Goal: Information Seeking & Learning: Learn about a topic

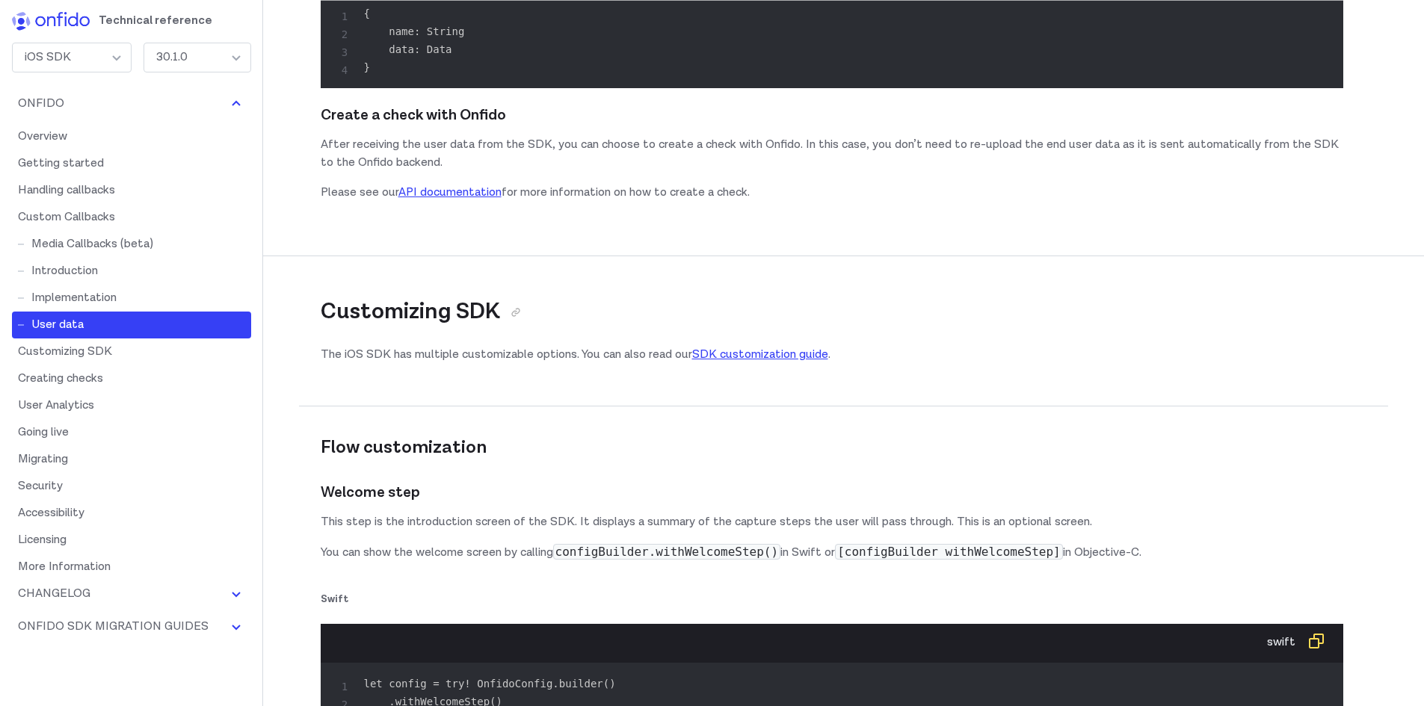
scroll to position [14055, 0]
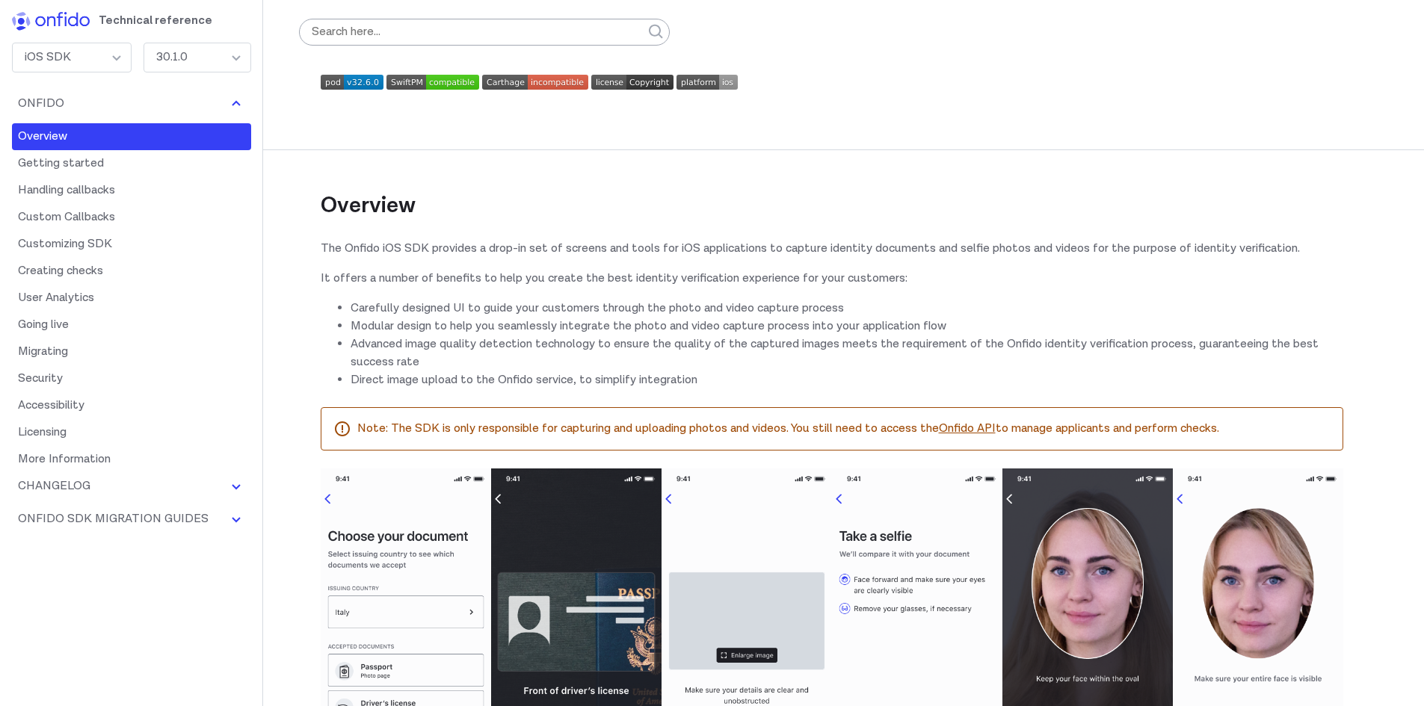
click at [73, 52] on div "iOS SDK" at bounding box center [72, 58] width 120 height 30
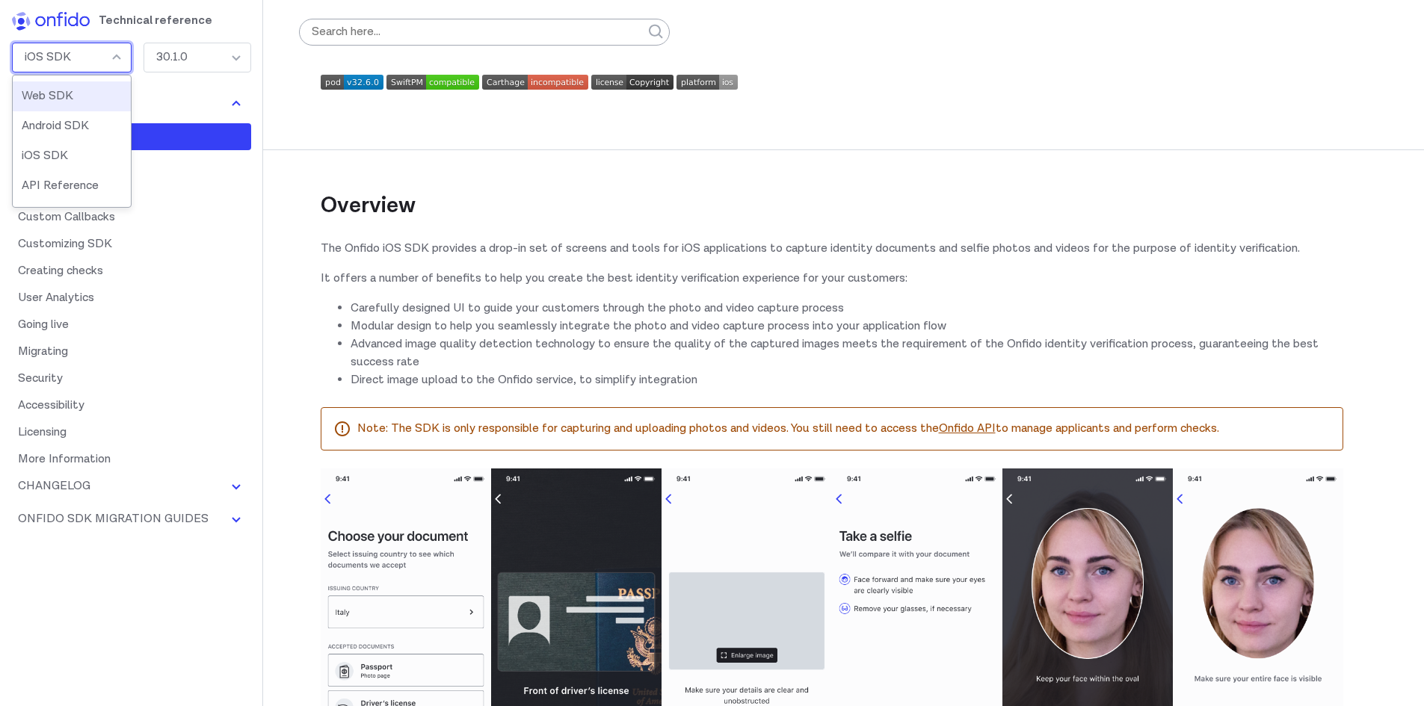
click at [73, 52] on div "iOS SDK" at bounding box center [72, 58] width 120 height 30
click at [63, 19] on img at bounding box center [51, 21] width 78 height 19
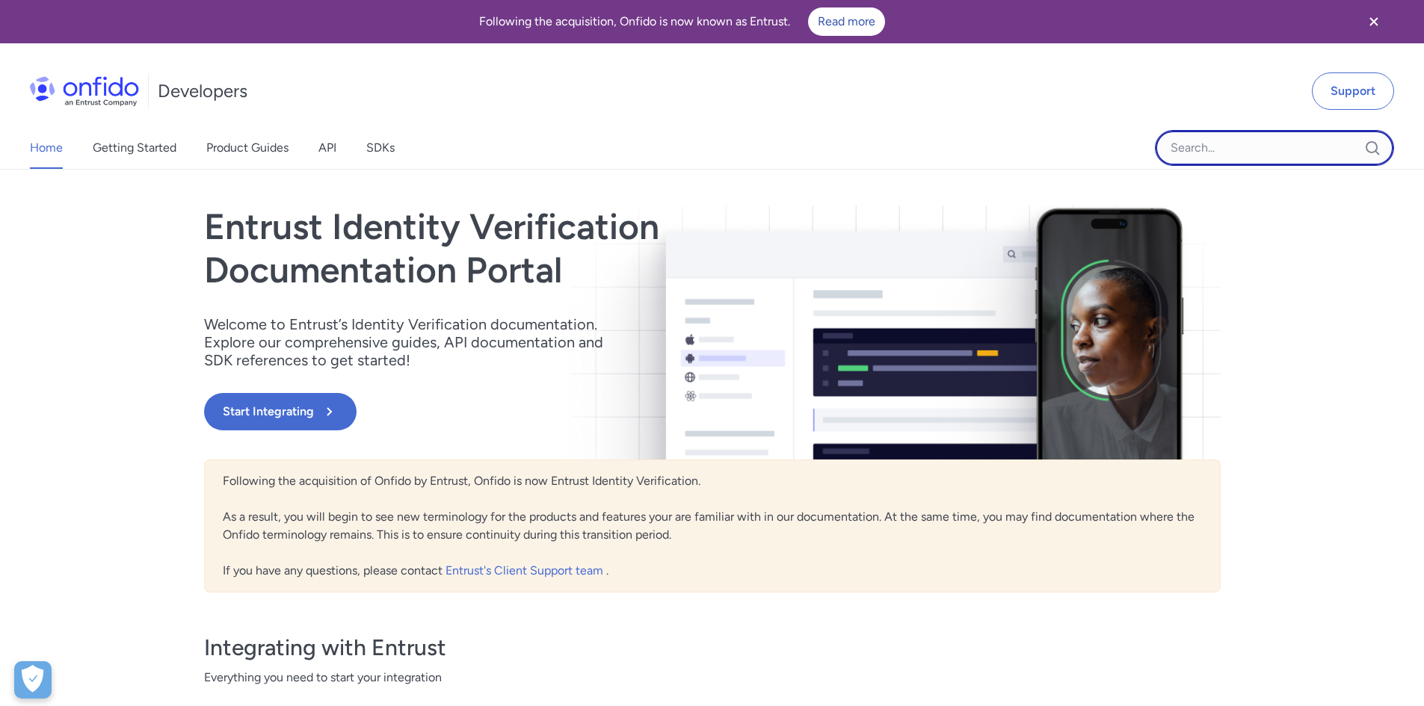
click at [1248, 149] on input "Onfido search input field" at bounding box center [1274, 148] width 239 height 36
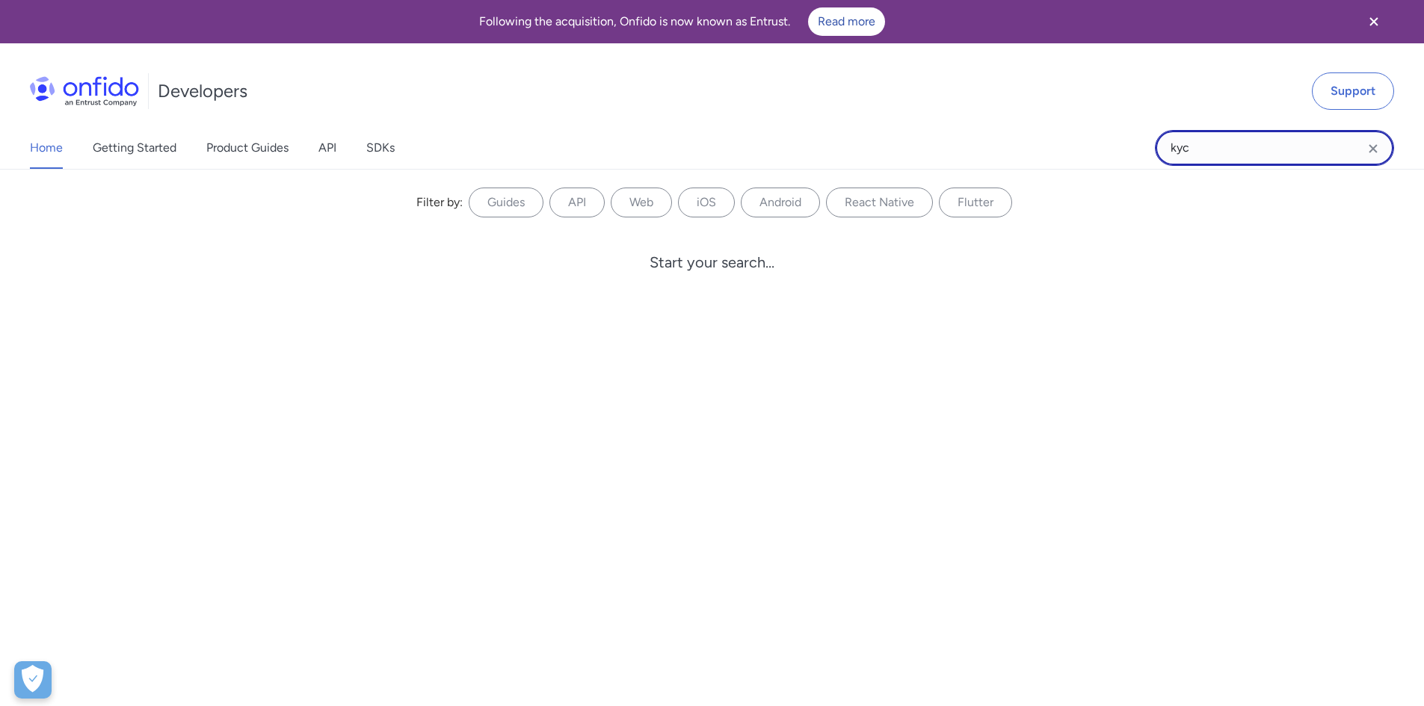
type input "kyc"
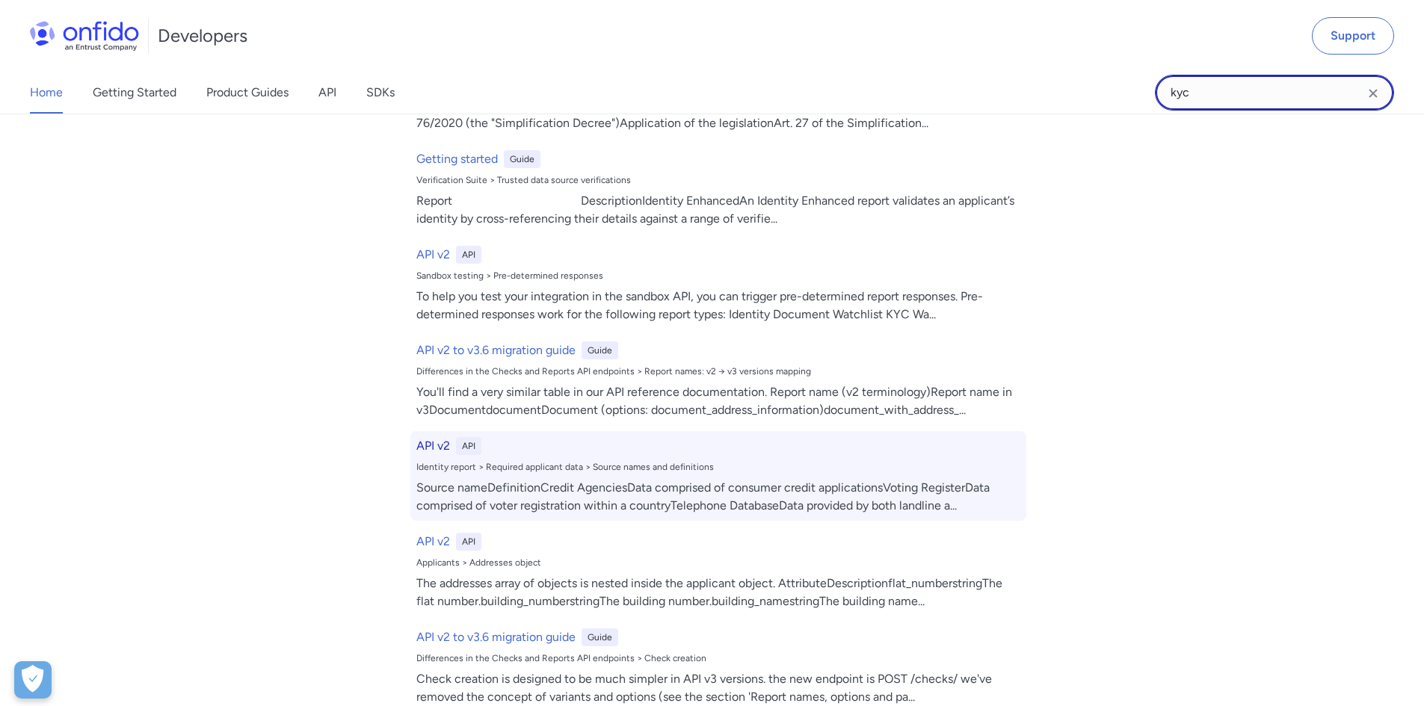
scroll to position [598, 0]
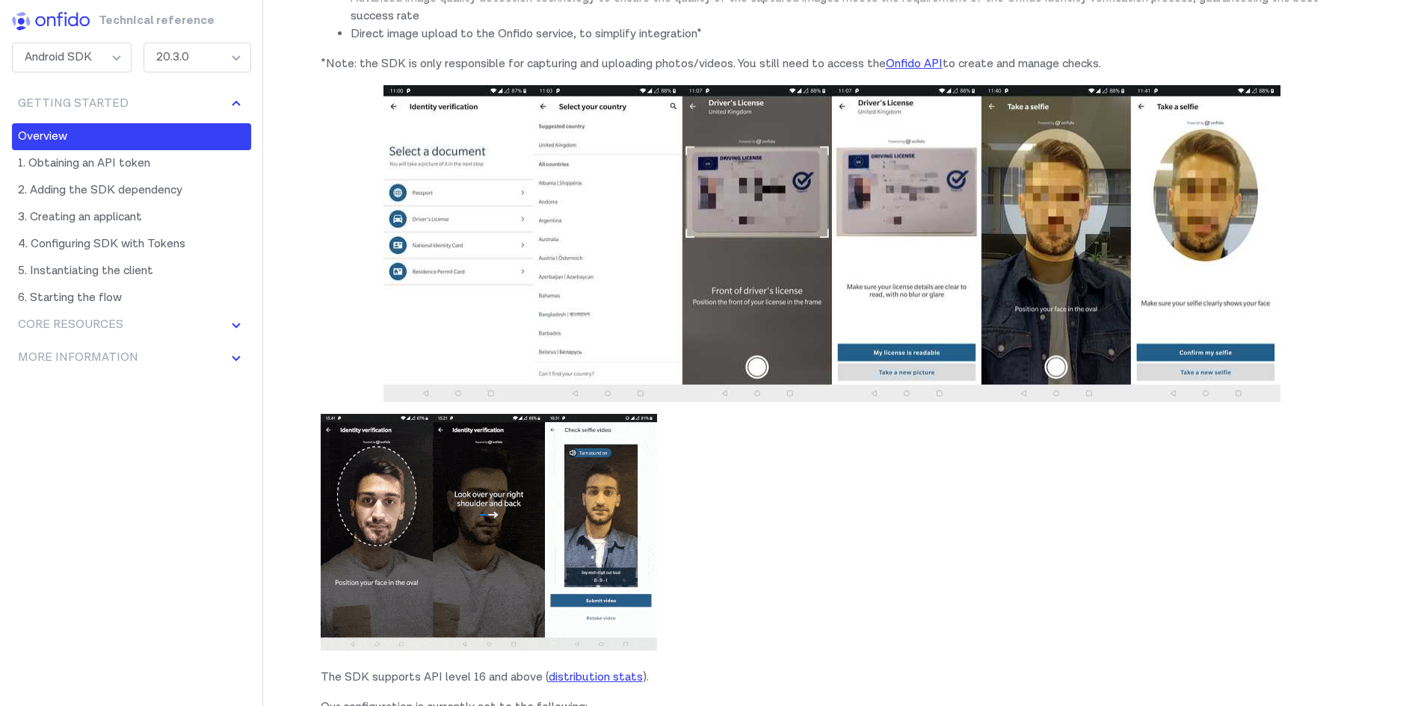
scroll to position [374, 0]
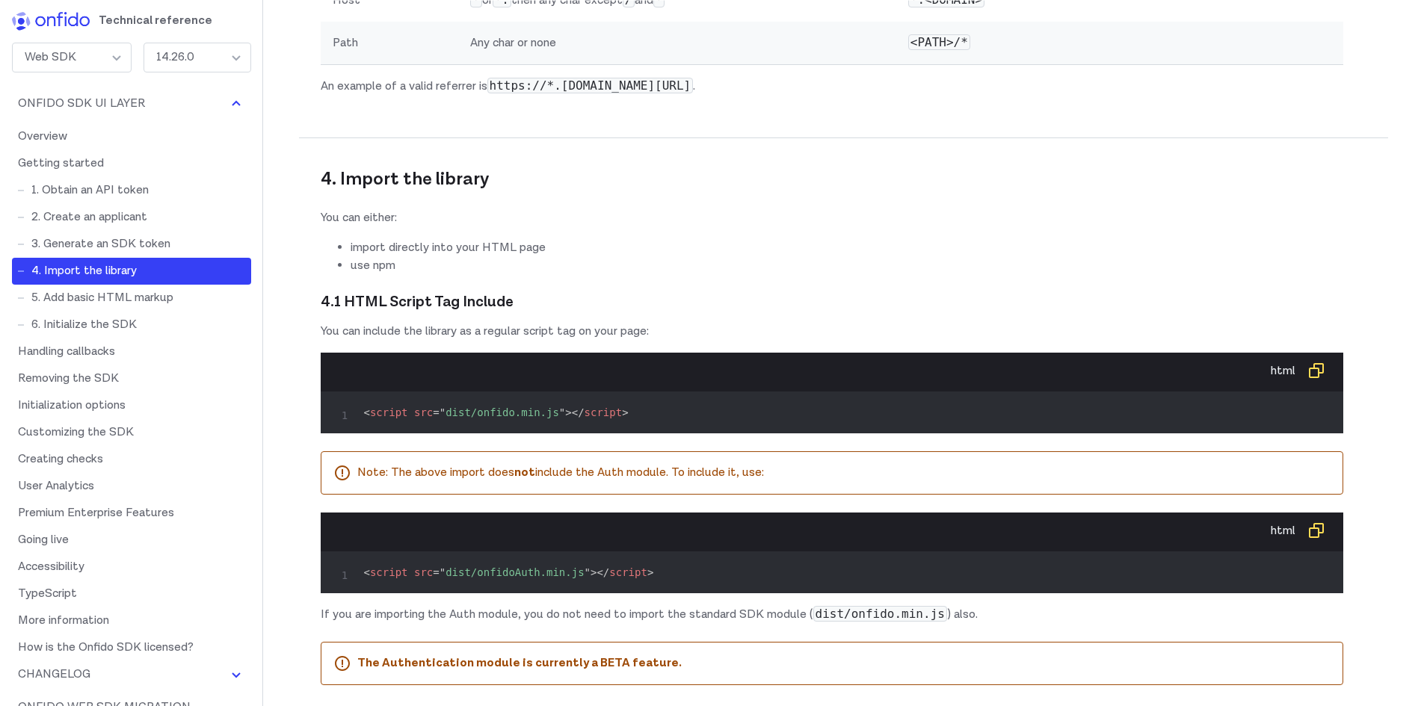
scroll to position [3140, 0]
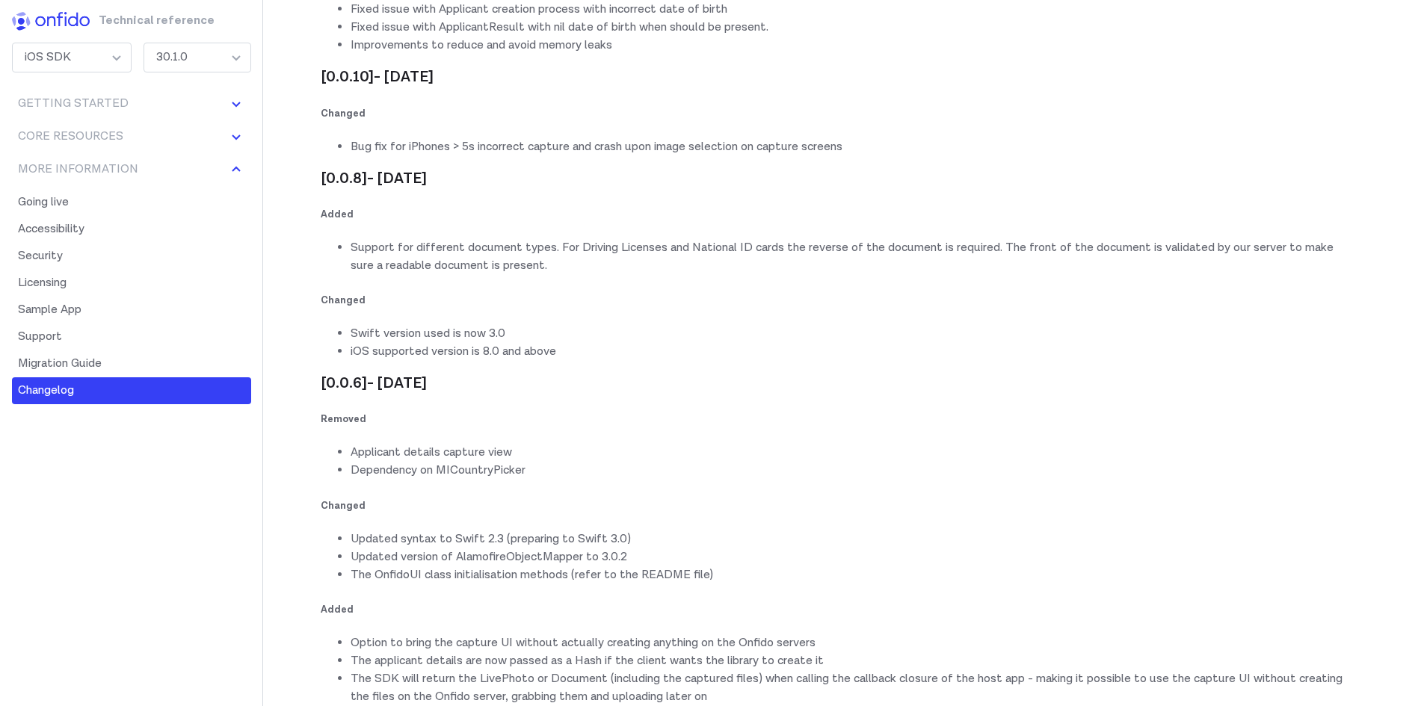
scroll to position [59947, 0]
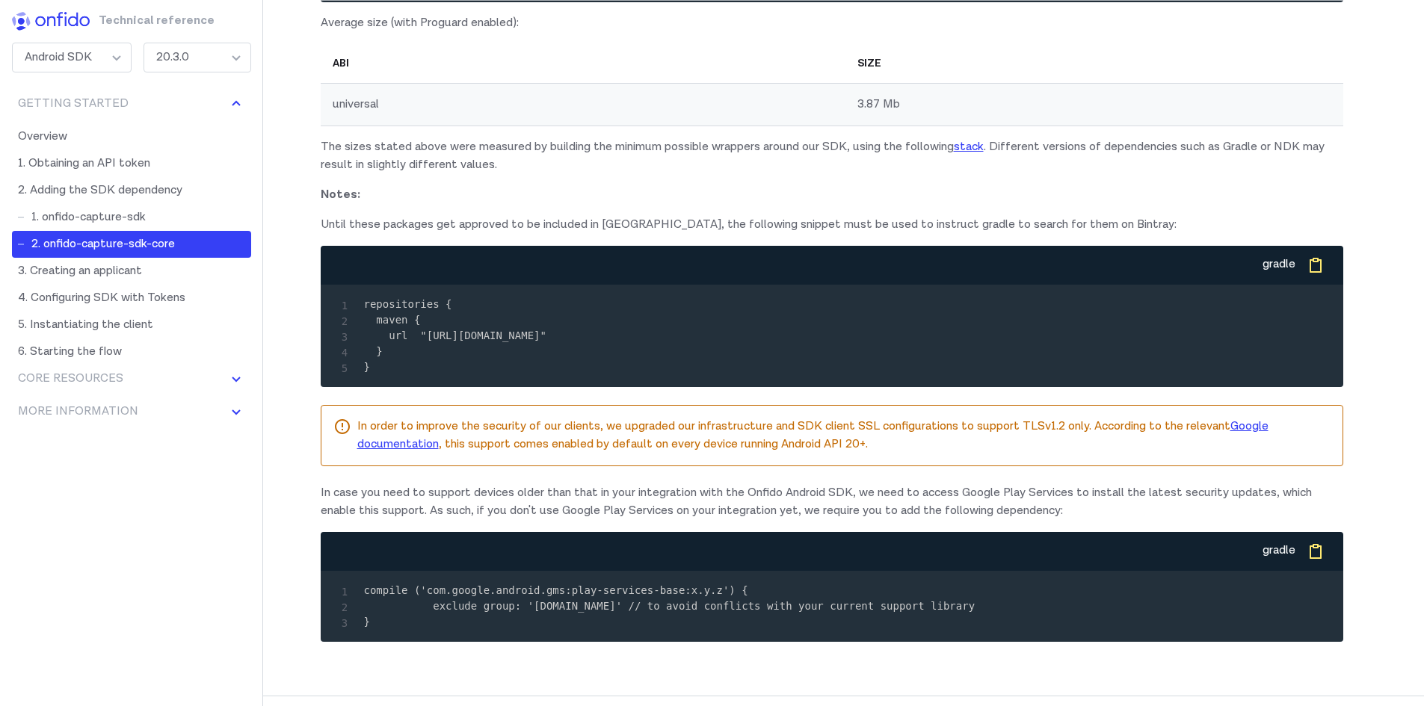
scroll to position [3289, 0]
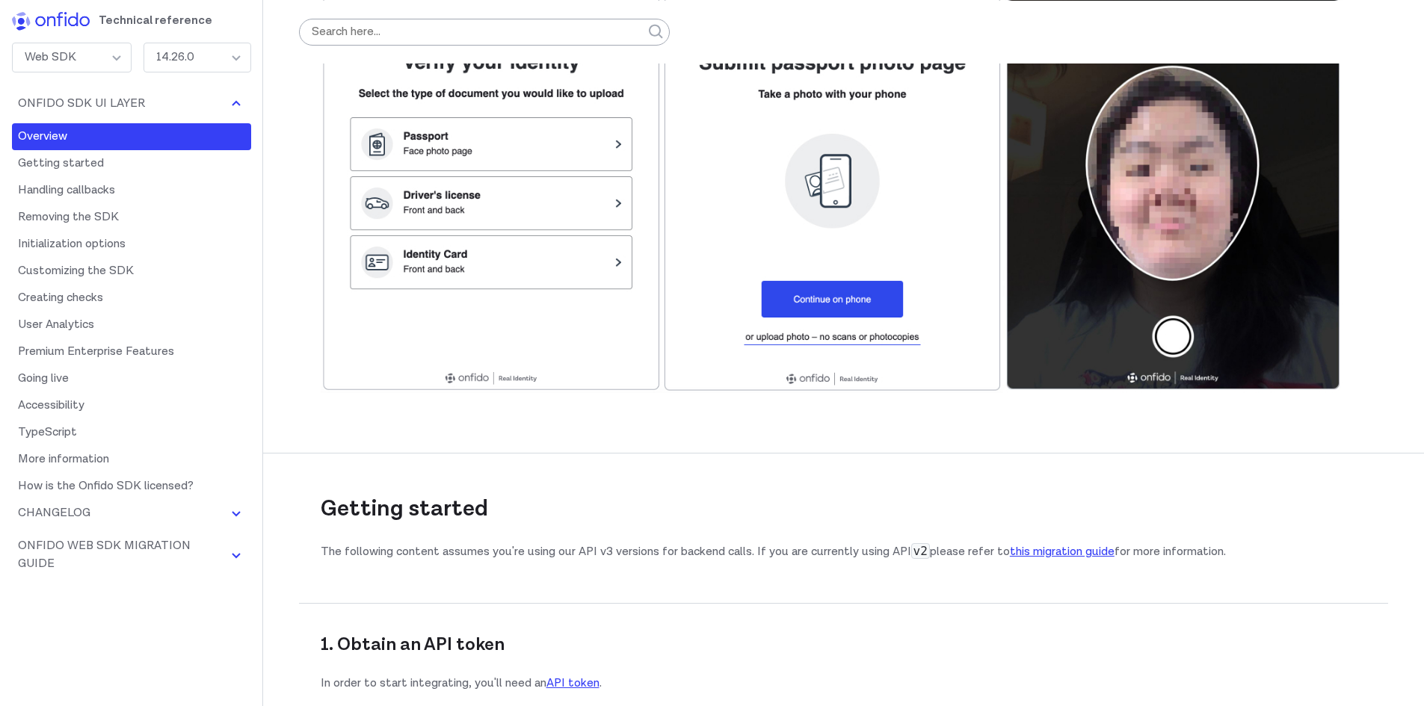
scroll to position [150, 0]
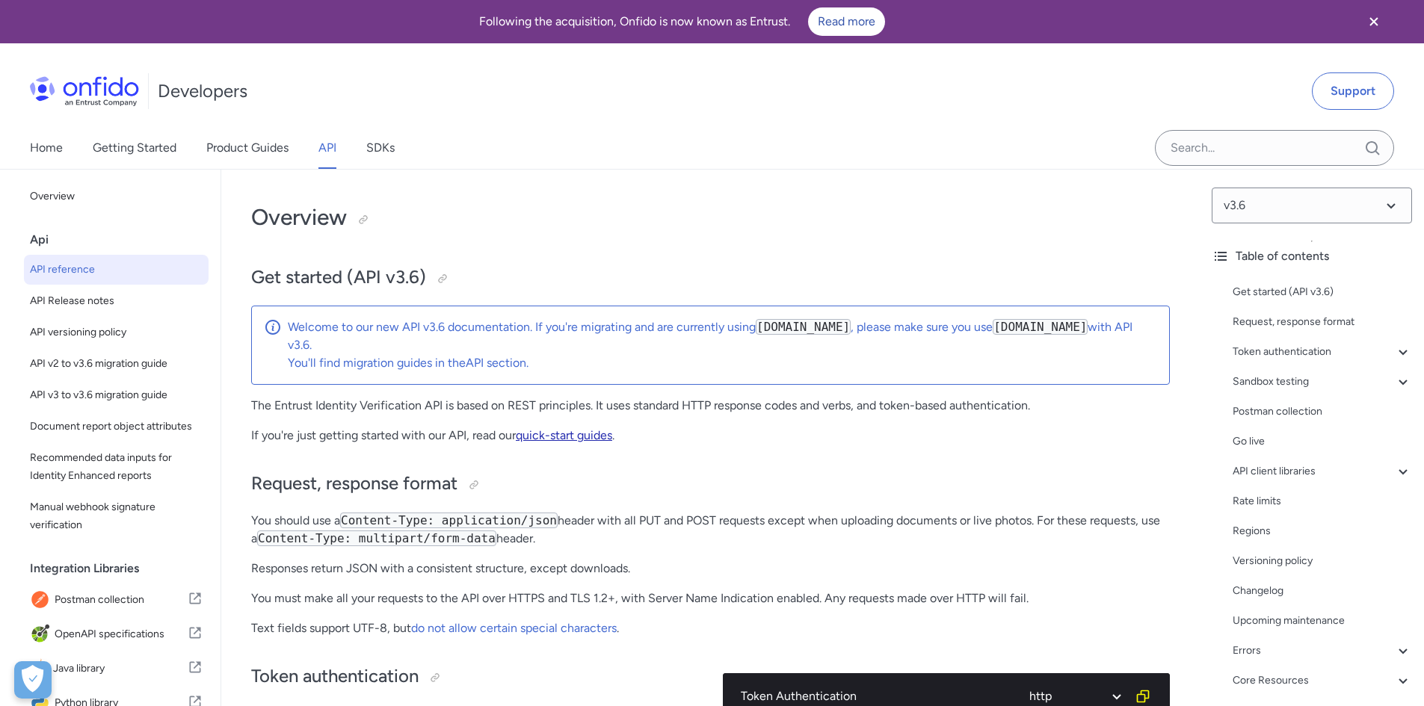
click at [581, 435] on link "quick-start guides" at bounding box center [564, 435] width 96 height 14
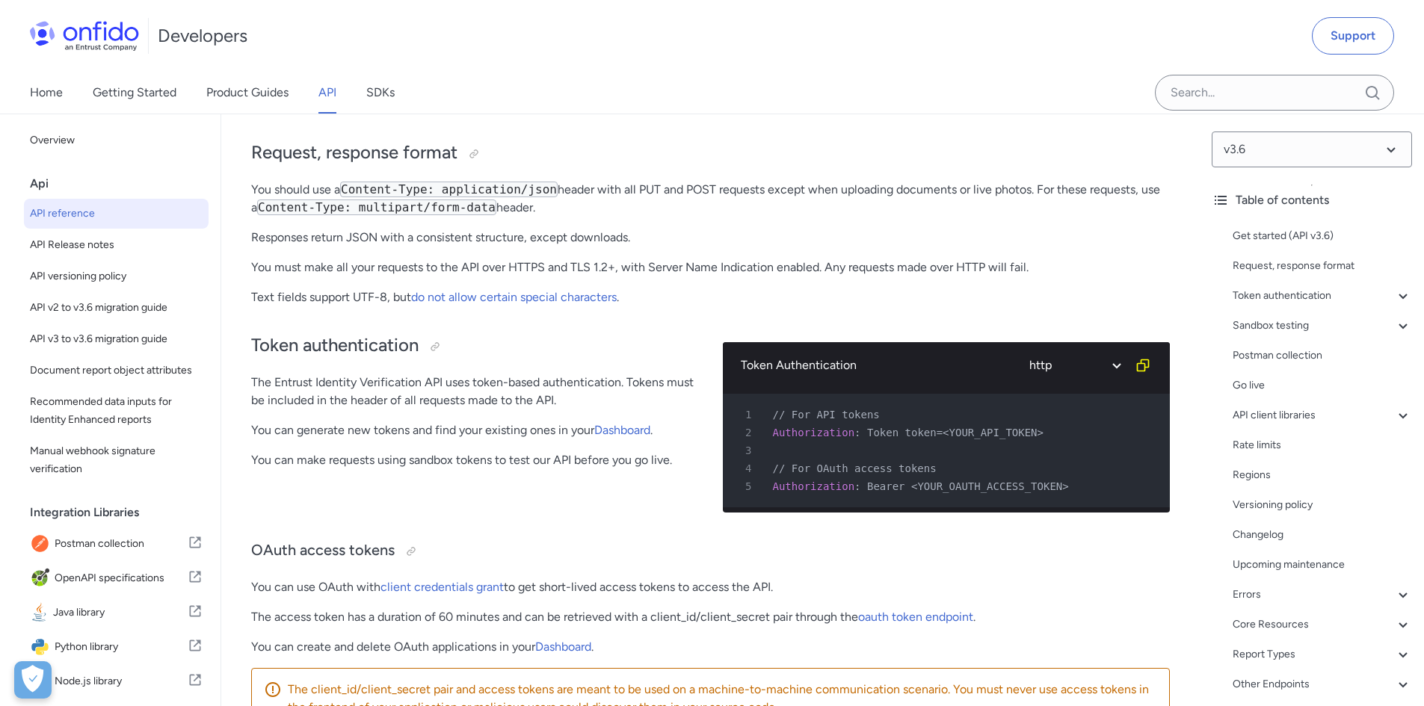
scroll to position [523, 0]
